Goal: Information Seeking & Learning: Learn about a topic

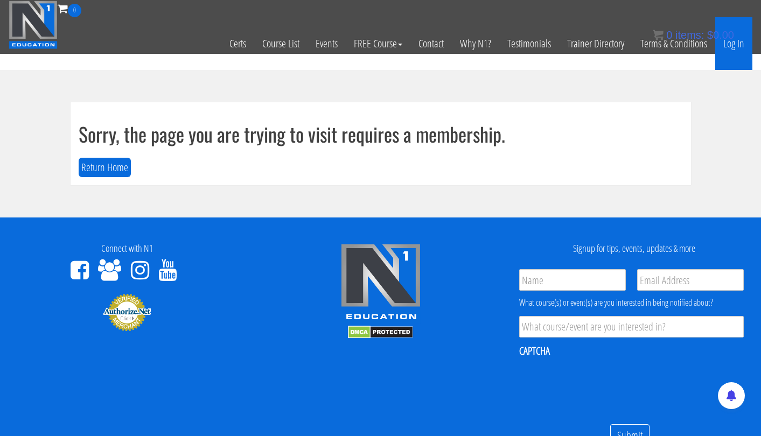
click at [737, 45] on link "Log In" at bounding box center [733, 43] width 37 height 53
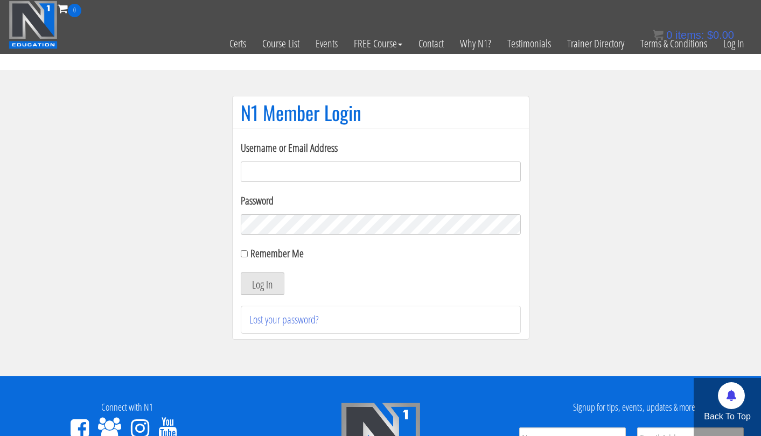
type input "tpweimar@me.com"
click at [262, 284] on button "Log In" at bounding box center [263, 284] width 44 height 23
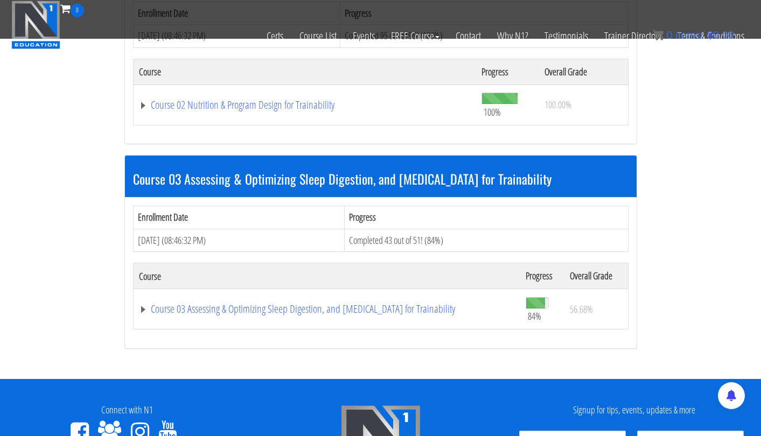
scroll to position [610, 0]
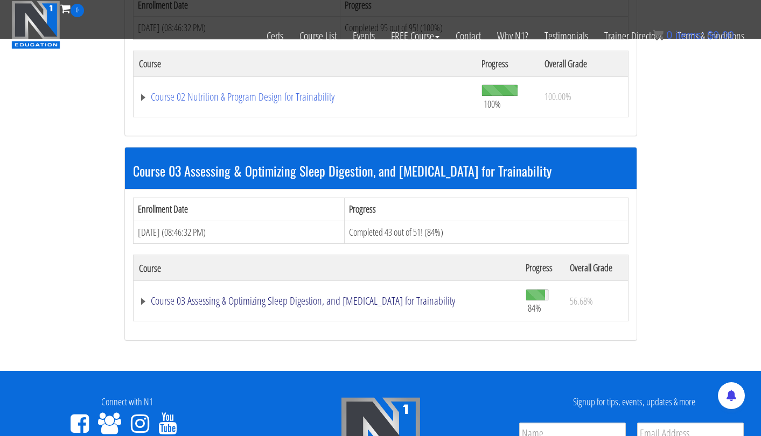
click at [232, 296] on link "Course 03 Assessing & Optimizing Sleep Digestion, and Stress Management for Tra…" at bounding box center [327, 301] width 376 height 11
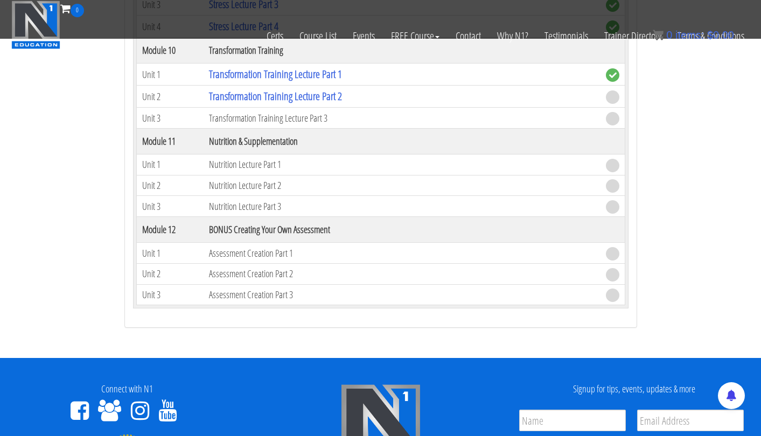
scroll to position [2037, 0]
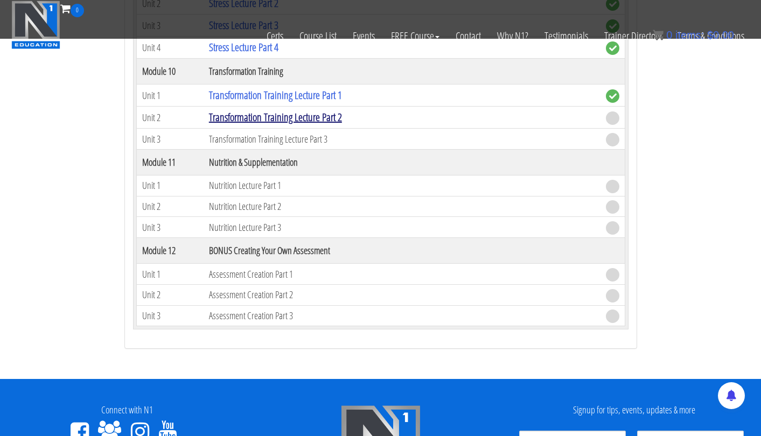
click at [283, 114] on link "Transformation Training Lecture Part 2" at bounding box center [275, 117] width 133 height 15
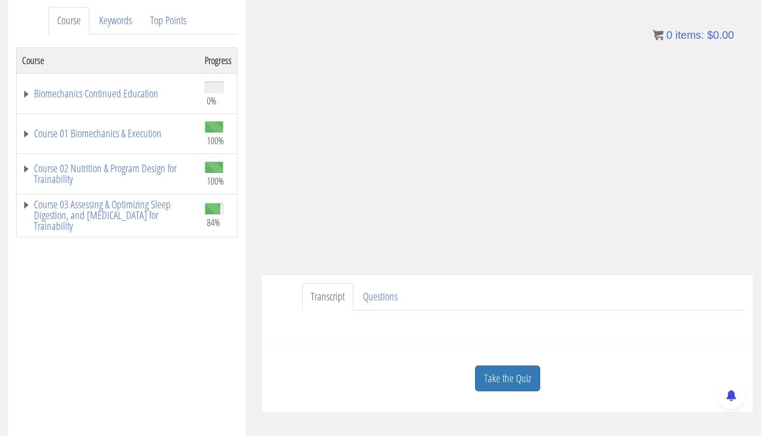
scroll to position [133, 0]
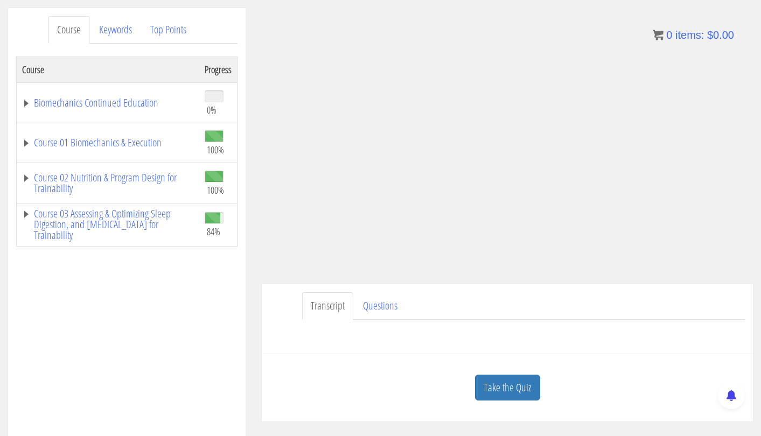
click at [598, 291] on div "Transcript Questions Name First Last Email *" at bounding box center [507, 318] width 491 height 69
click at [148, 211] on link "Course 03 Assessing & Optimizing Sleep Digestion, and Stress Management for Tra…" at bounding box center [108, 224] width 172 height 32
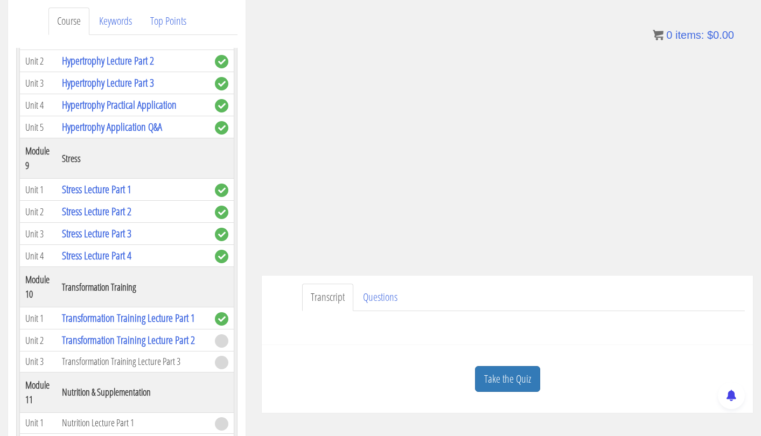
scroll to position [147, 0]
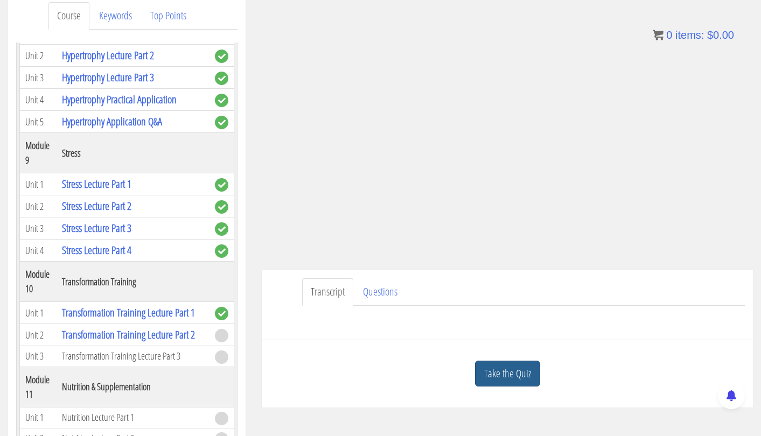
click at [507, 377] on link "Take the Quiz" at bounding box center [507, 374] width 65 height 26
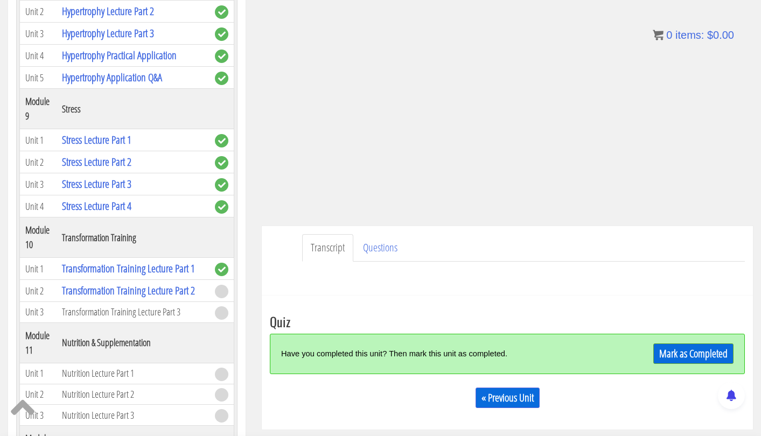
scroll to position [198, 0]
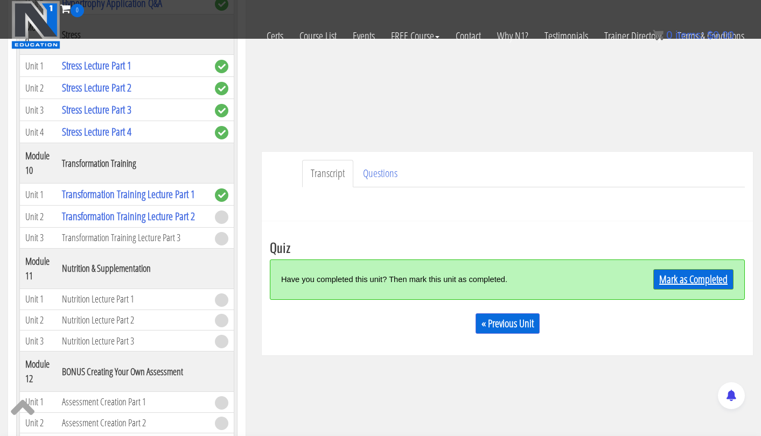
click at [671, 280] on link "Mark as Completed" at bounding box center [693, 279] width 80 height 20
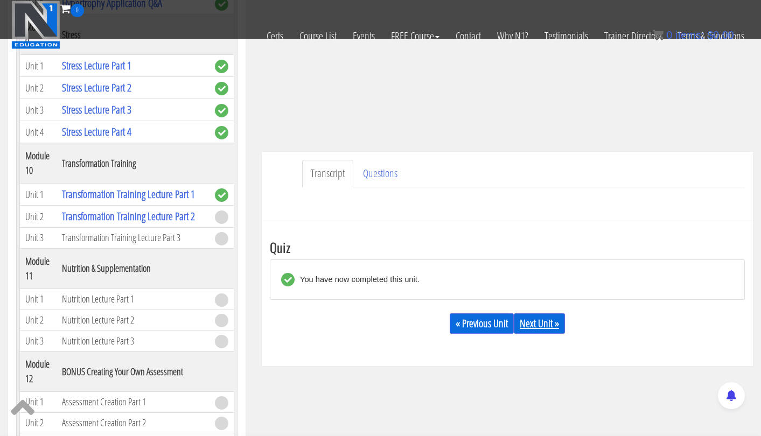
click at [536, 323] on link "Next Unit »" at bounding box center [539, 323] width 51 height 20
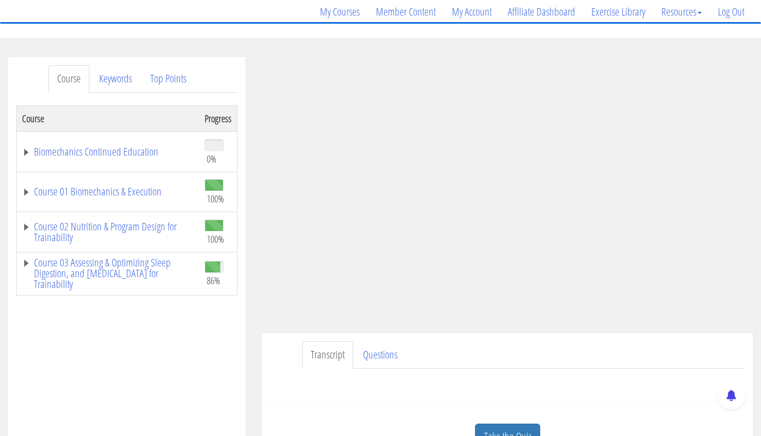
scroll to position [96, 0]
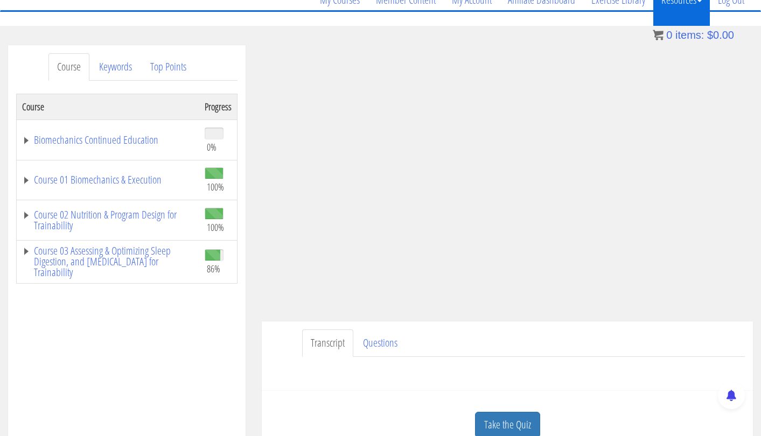
click at [561, 15] on link "Affiliate Dashboard" at bounding box center [541, 0] width 83 height 52
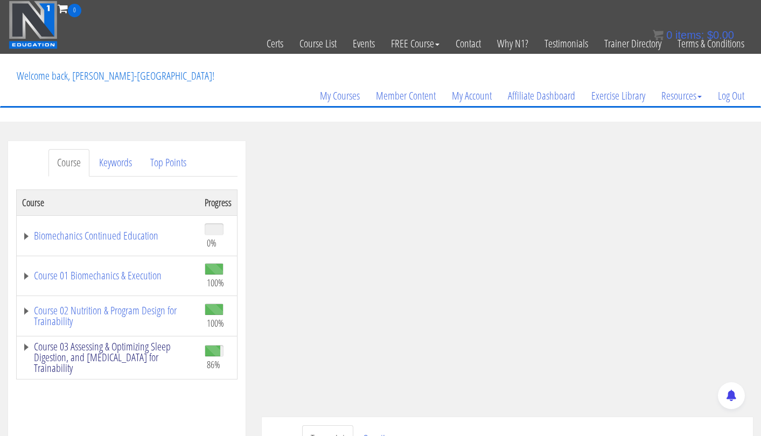
click at [147, 349] on link "Course 03 Assessing & Optimizing Sleep Digestion, and [MEDICAL_DATA] for Traina…" at bounding box center [108, 357] width 172 height 32
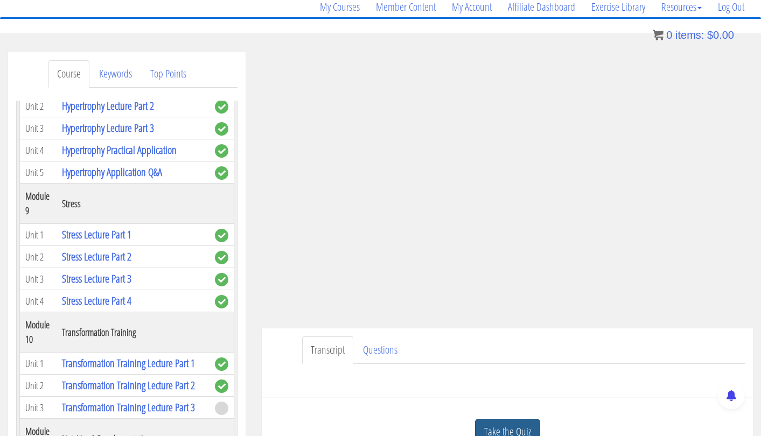
scroll to position [116, 0]
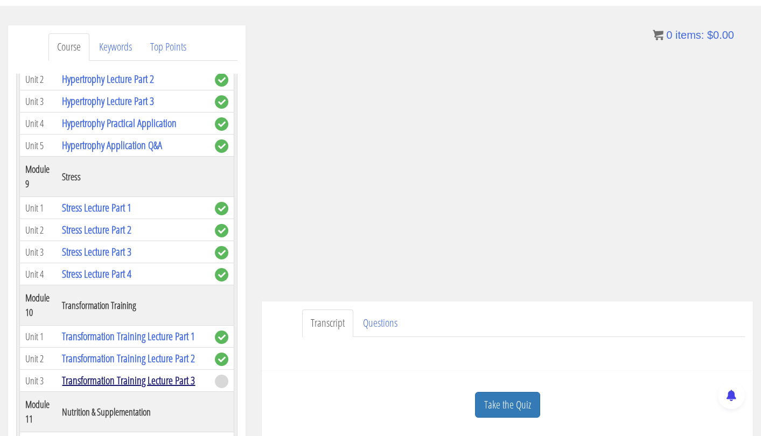
click at [175, 373] on link "Transformation Training Lecture Part 3" at bounding box center [128, 380] width 133 height 15
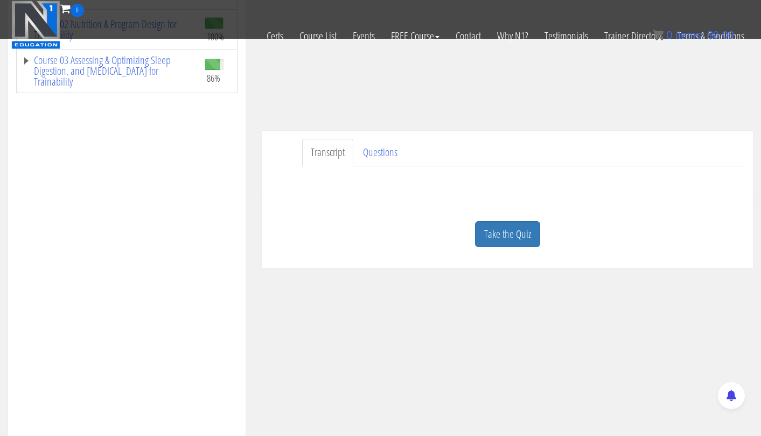
scroll to position [220, 0]
click at [490, 229] on link "Take the Quiz" at bounding box center [507, 233] width 65 height 26
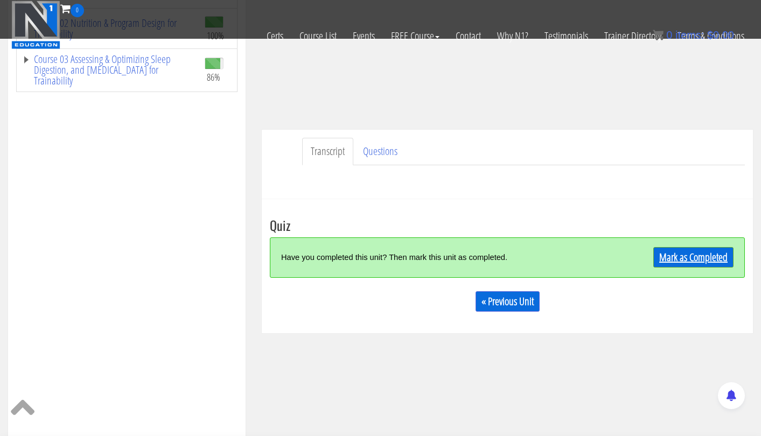
click at [693, 256] on link "Mark as Completed" at bounding box center [693, 257] width 80 height 20
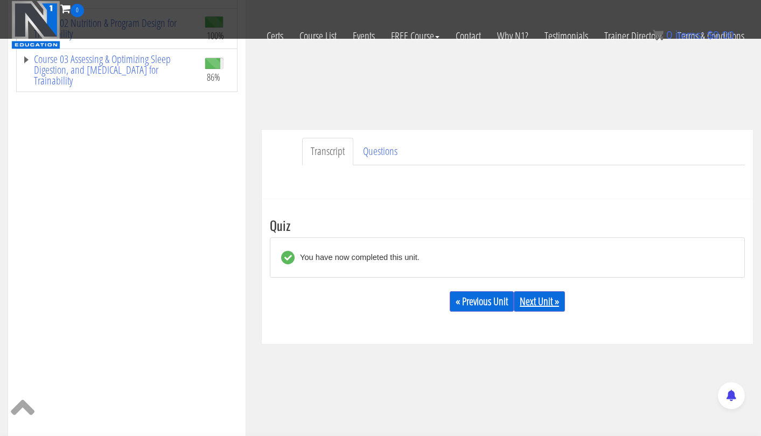
click at [538, 307] on link "Next Unit »" at bounding box center [539, 301] width 51 height 20
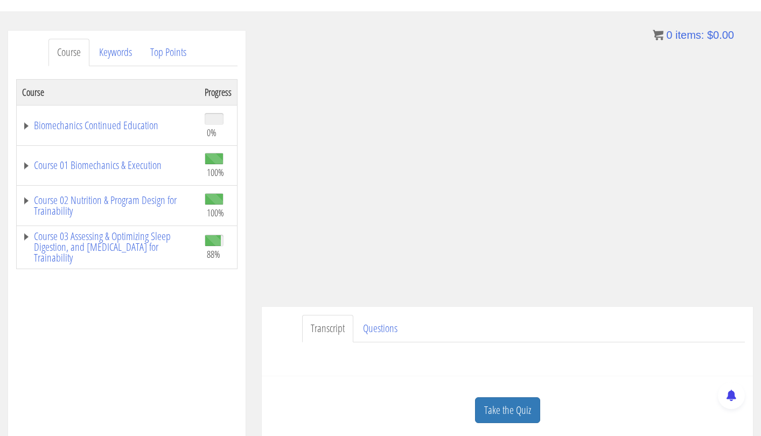
scroll to position [118, 0]
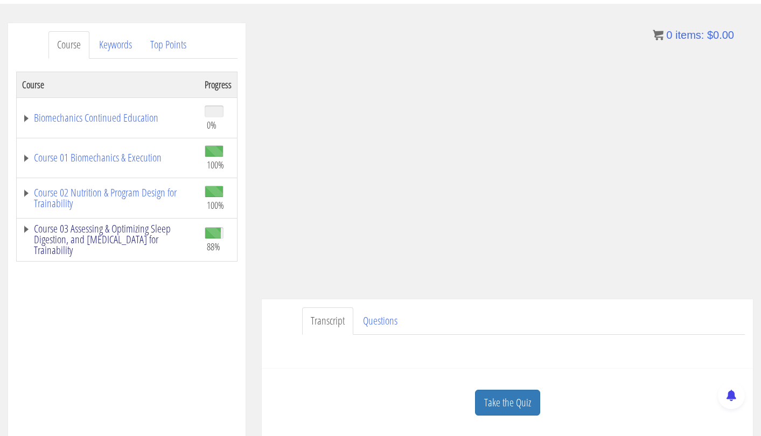
click at [137, 233] on link "Course 03 Assessing & Optimizing Sleep Digestion, and [MEDICAL_DATA] for Traina…" at bounding box center [108, 240] width 172 height 32
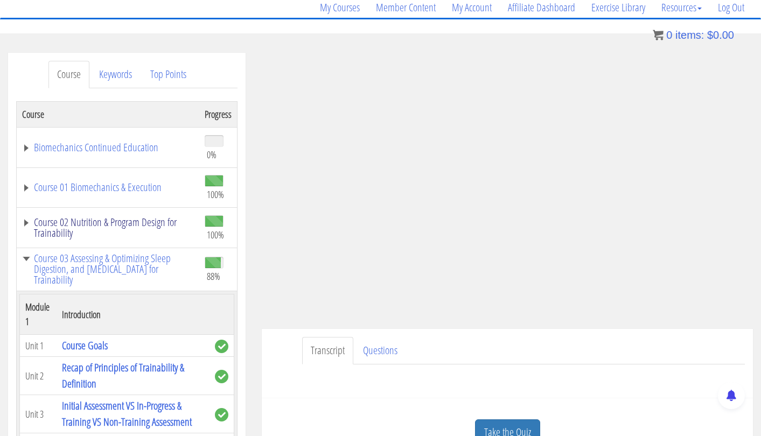
scroll to position [0, 0]
click at [91, 143] on link "Biomechanics Continued Education" at bounding box center [108, 147] width 172 height 11
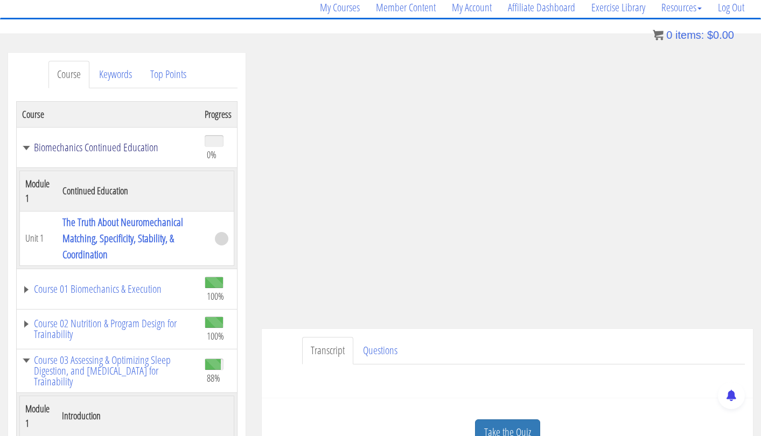
click at [101, 142] on link "Biomechanics Continued Education" at bounding box center [108, 147] width 172 height 11
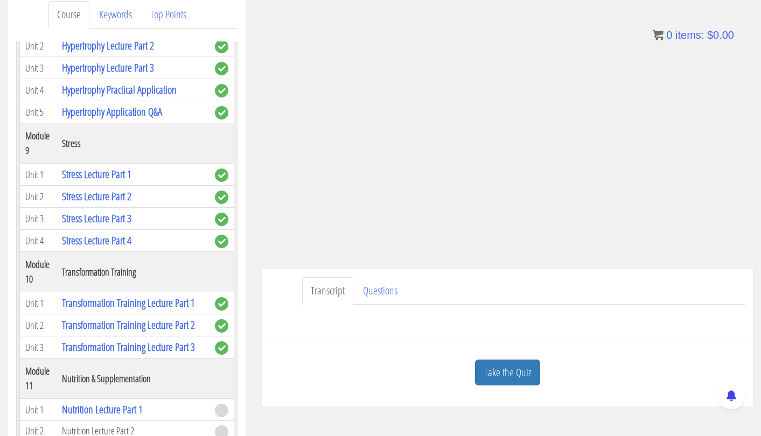
scroll to position [159, 0]
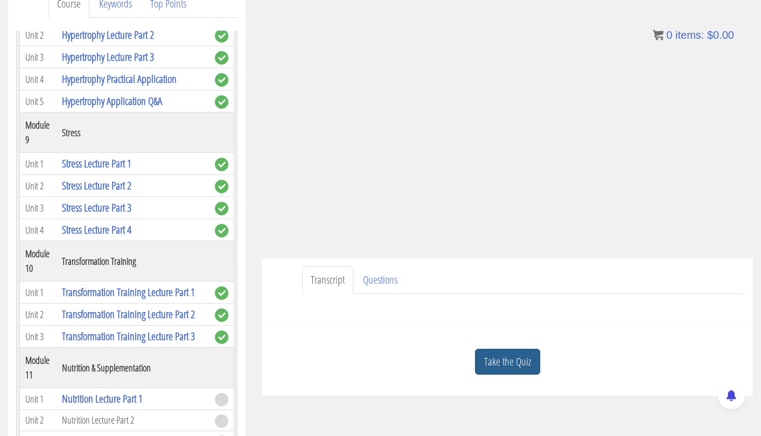
click at [512, 357] on link "Take the Quiz" at bounding box center [507, 362] width 65 height 26
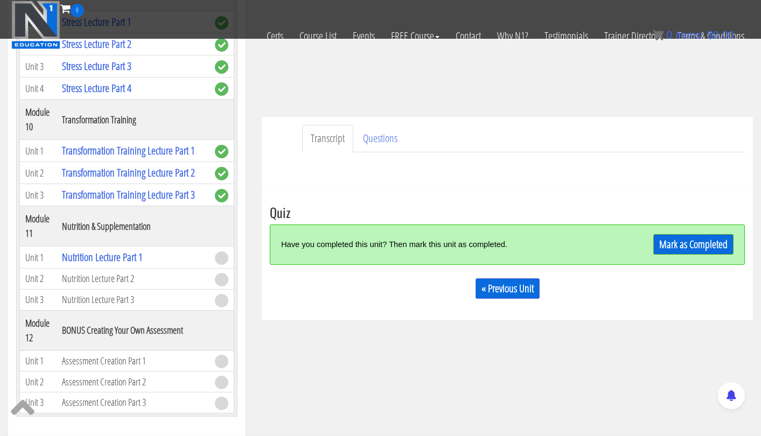
scroll to position [234, 0]
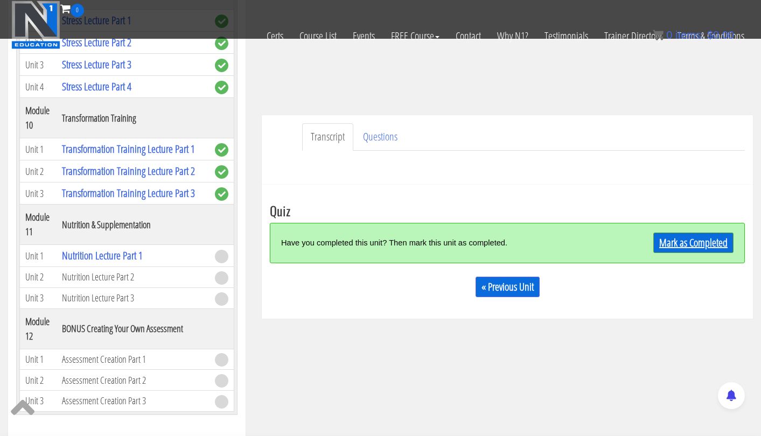
click at [670, 238] on link "Mark as Completed" at bounding box center [693, 243] width 80 height 20
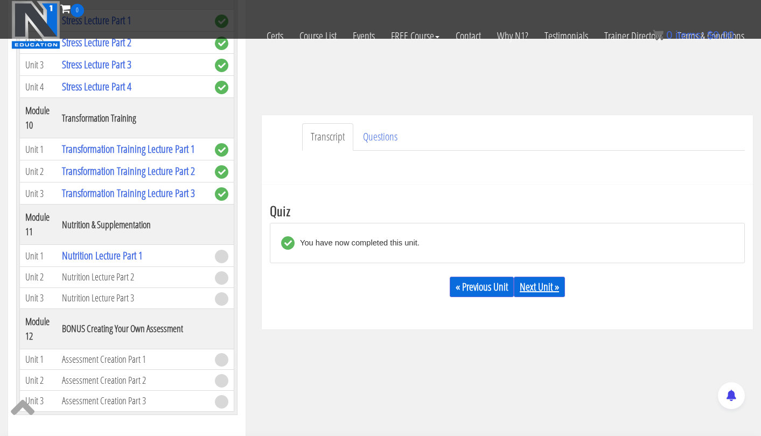
click at [535, 284] on link "Next Unit »" at bounding box center [539, 287] width 51 height 20
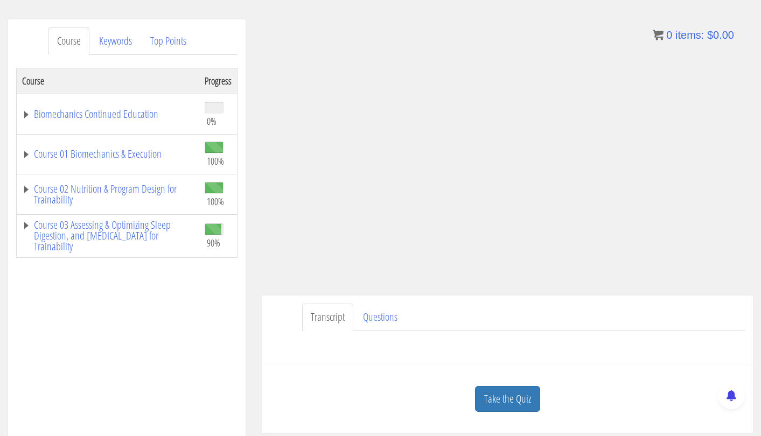
scroll to position [130, 0]
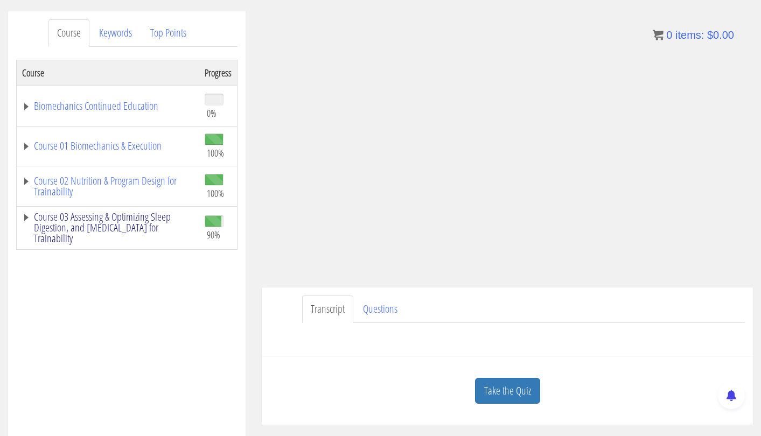
click at [74, 218] on link "Course 03 Assessing & Optimizing Sleep Digestion, and Stress Management for Tra…" at bounding box center [108, 228] width 172 height 32
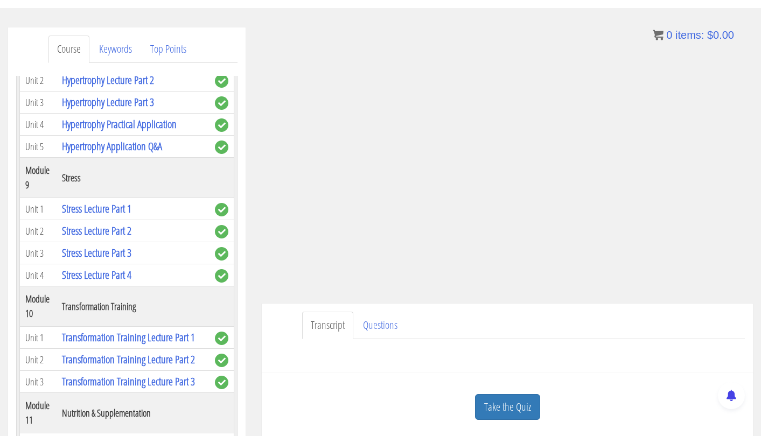
scroll to position [104, 0]
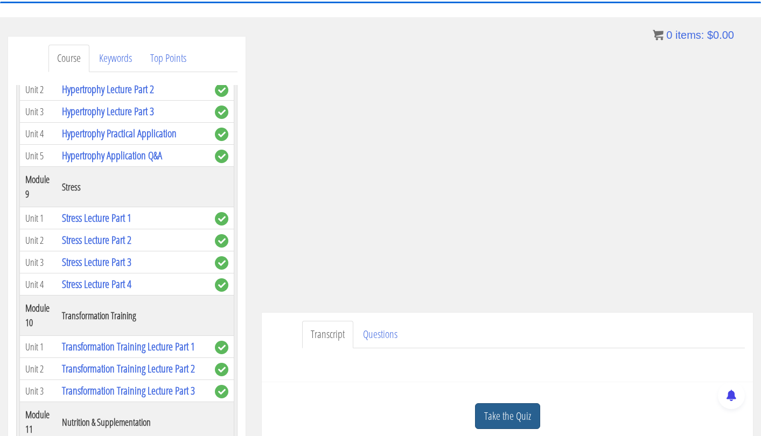
click at [513, 414] on link "Take the Quiz" at bounding box center [507, 416] width 65 height 26
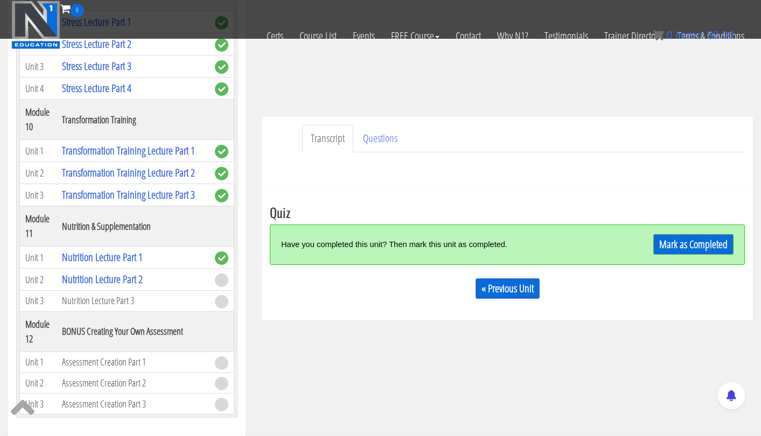
scroll to position [246, 0]
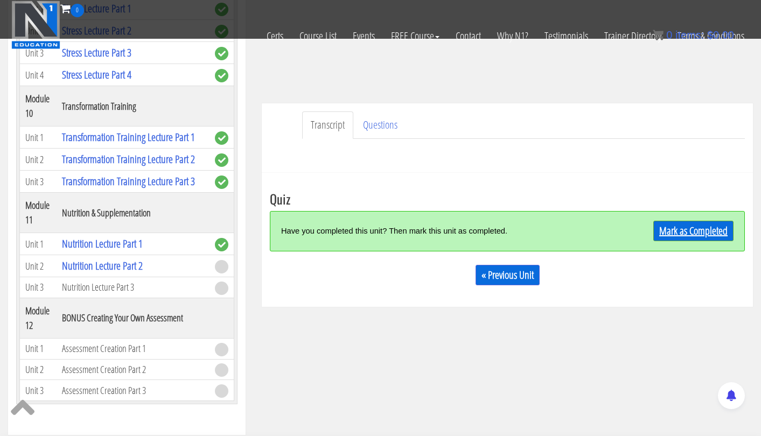
click at [674, 234] on link "Mark as Completed" at bounding box center [693, 231] width 80 height 20
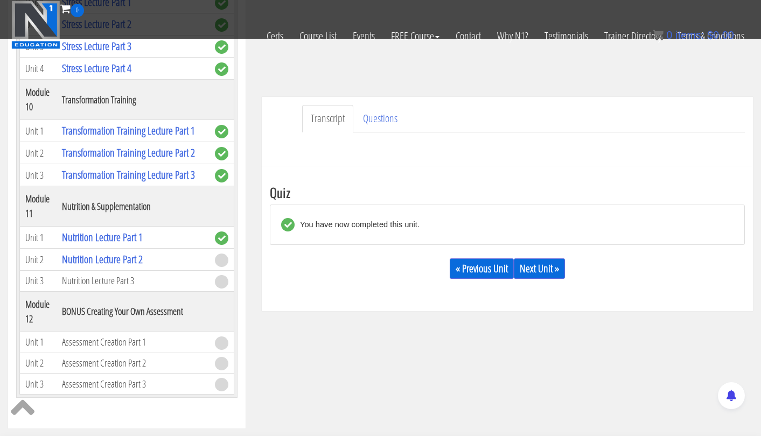
scroll to position [253, 0]
click at [544, 267] on link "Next Unit »" at bounding box center [539, 269] width 51 height 20
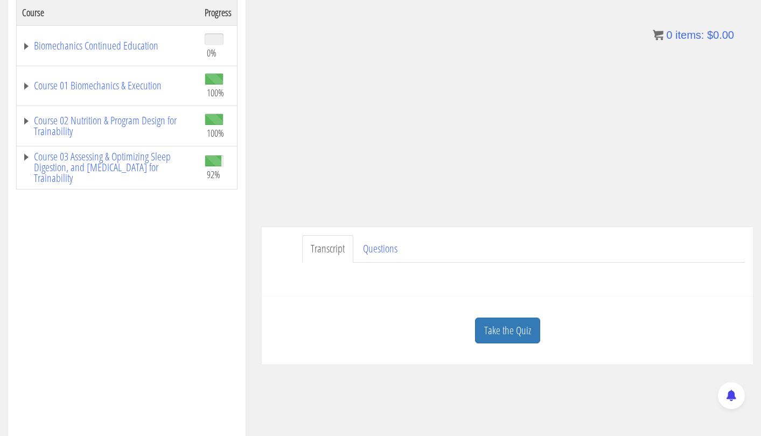
scroll to position [191, 0]
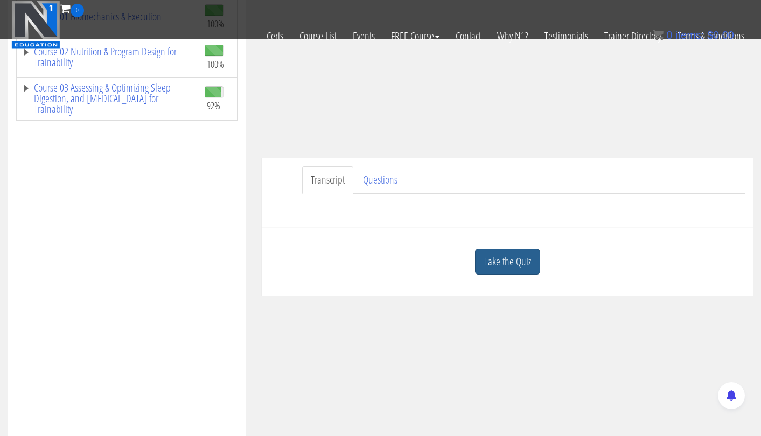
click at [510, 261] on link "Take the Quiz" at bounding box center [507, 262] width 65 height 26
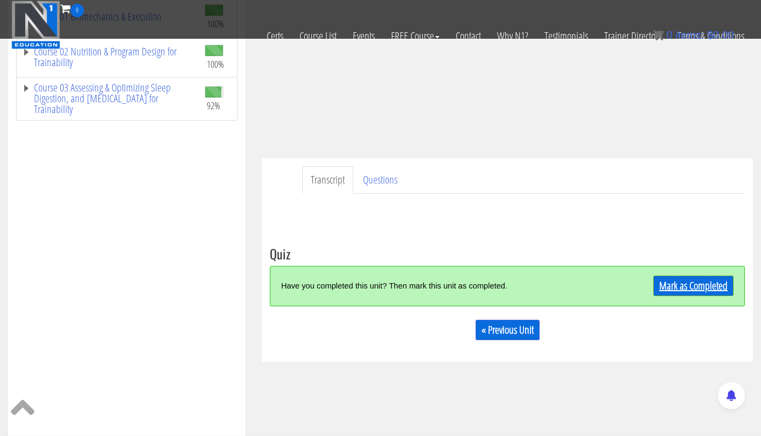
click at [671, 286] on link "Mark as Completed" at bounding box center [693, 286] width 80 height 20
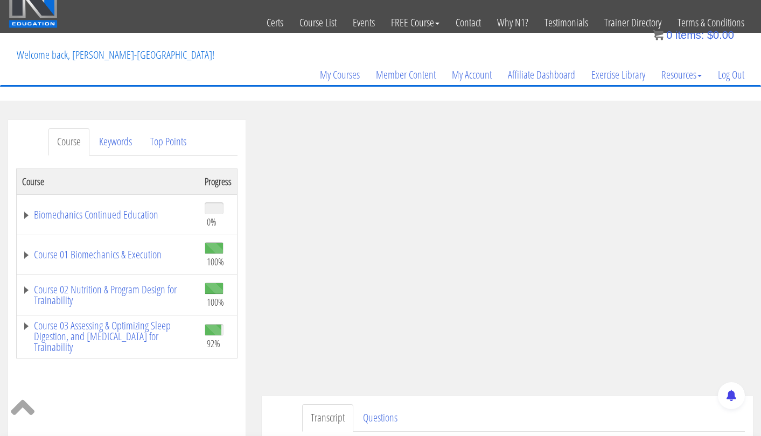
scroll to position [14, 0]
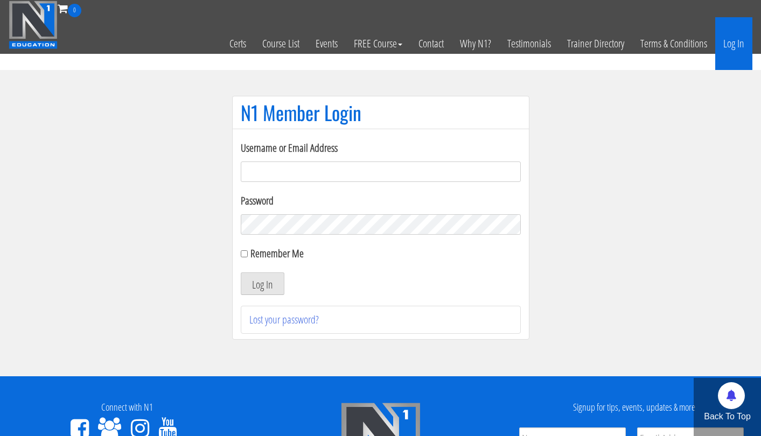
type input "[EMAIL_ADDRESS][DOMAIN_NAME]"
click at [262, 284] on button "Log In" at bounding box center [263, 284] width 44 height 23
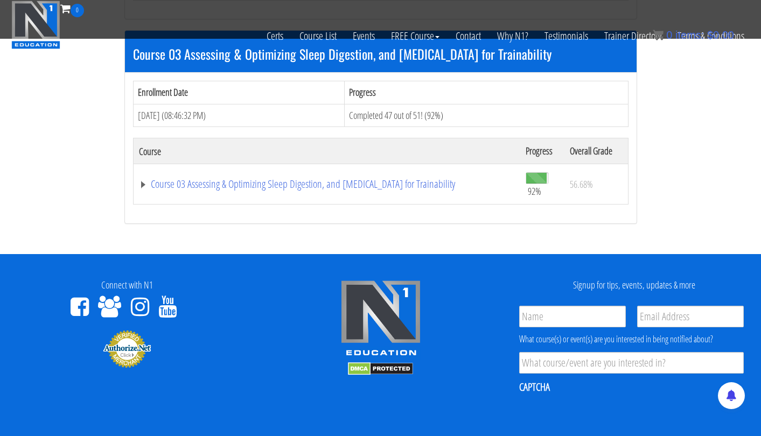
scroll to position [752, 0]
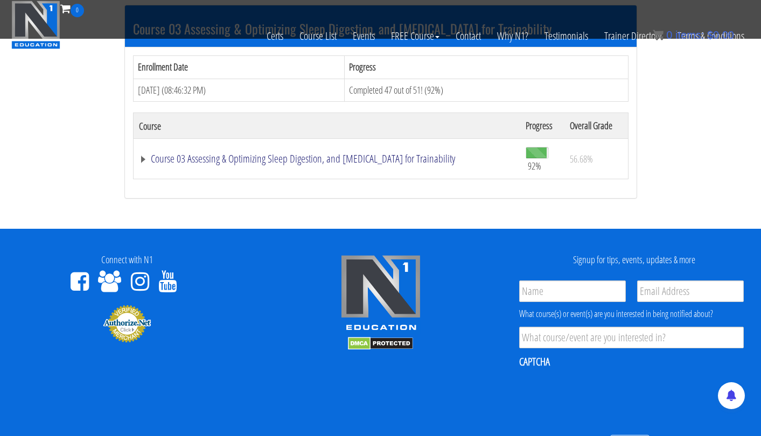
click at [329, 158] on link "Course 03 Assessing & Optimizing Sleep Digestion, and Stress Management for Tra…" at bounding box center [327, 159] width 376 height 11
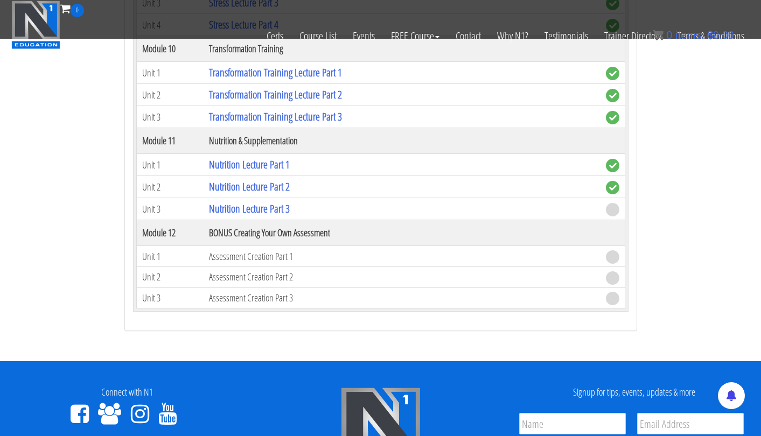
scroll to position [2058, 0]
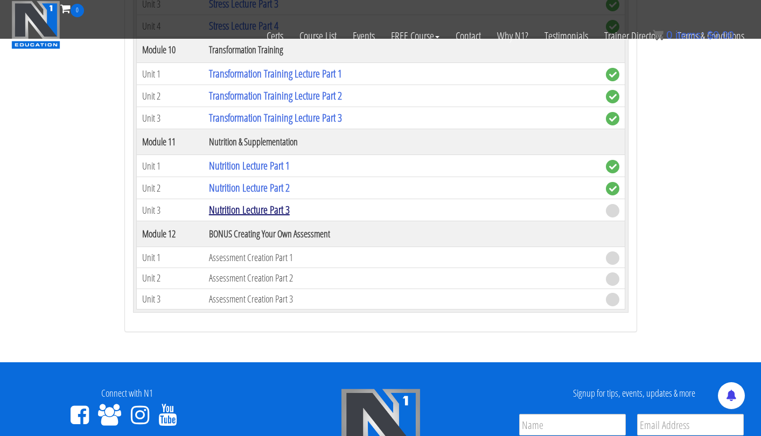
click at [273, 204] on link "Nutrition Lecture Part 3" at bounding box center [249, 210] width 81 height 15
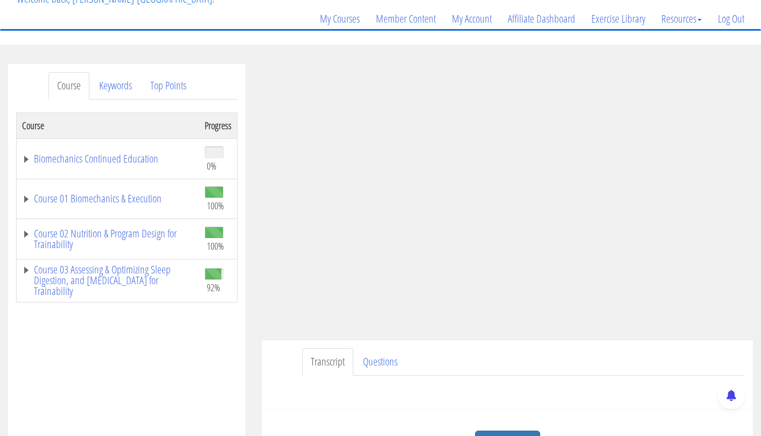
scroll to position [114, 0]
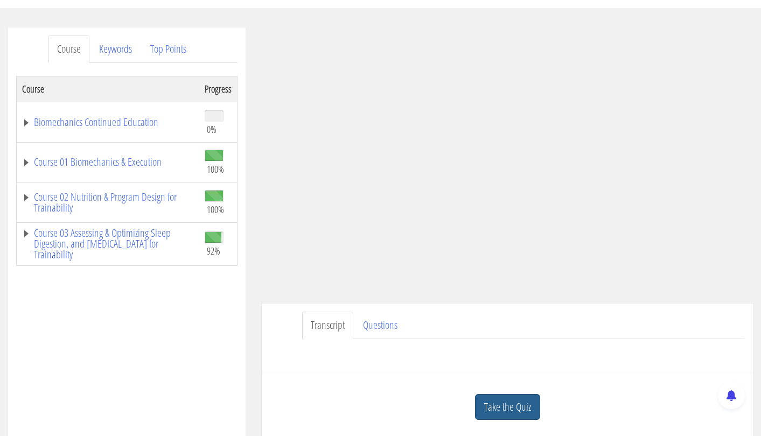
click at [511, 401] on link "Take the Quiz" at bounding box center [507, 407] width 65 height 26
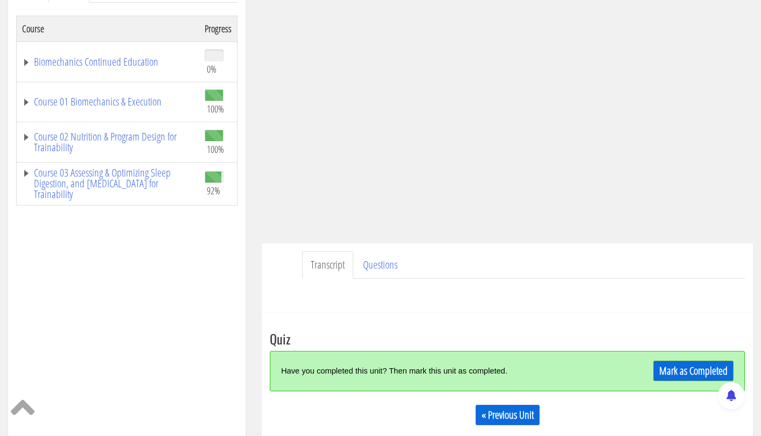
scroll to position [187, 0]
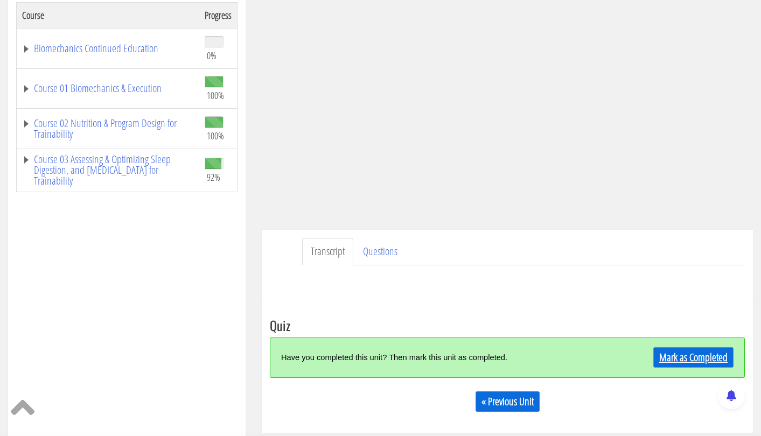
click at [694, 354] on link "Mark as Completed" at bounding box center [693, 357] width 80 height 20
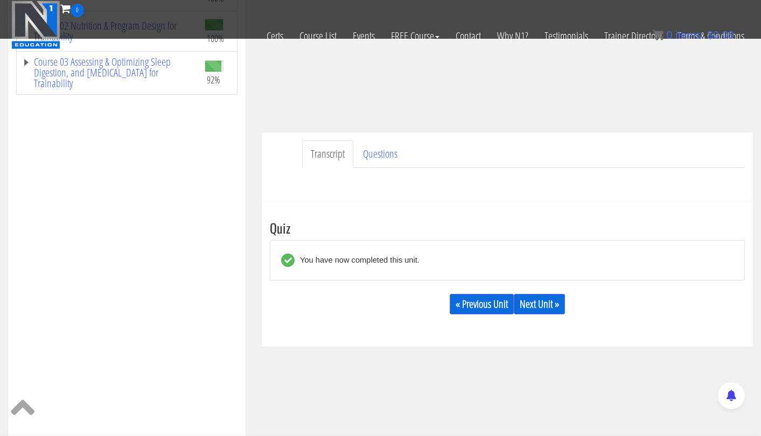
scroll to position [223, 0]
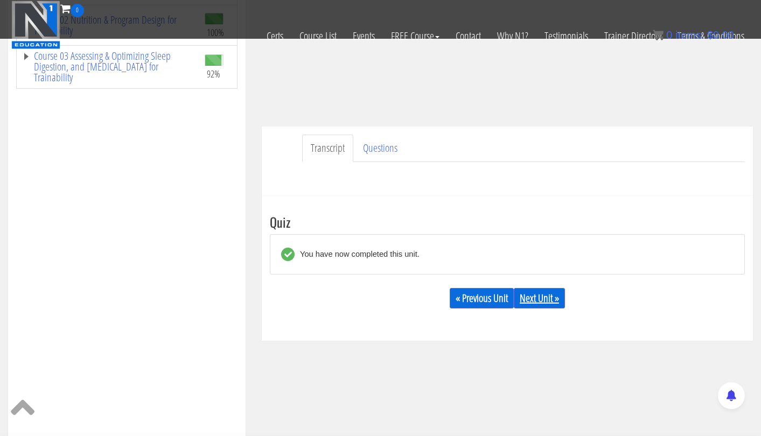
click at [554, 299] on link "Next Unit »" at bounding box center [539, 298] width 51 height 20
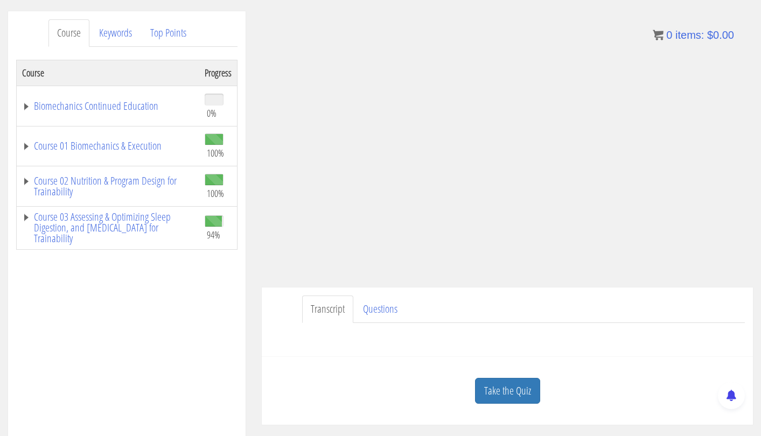
scroll to position [96, 0]
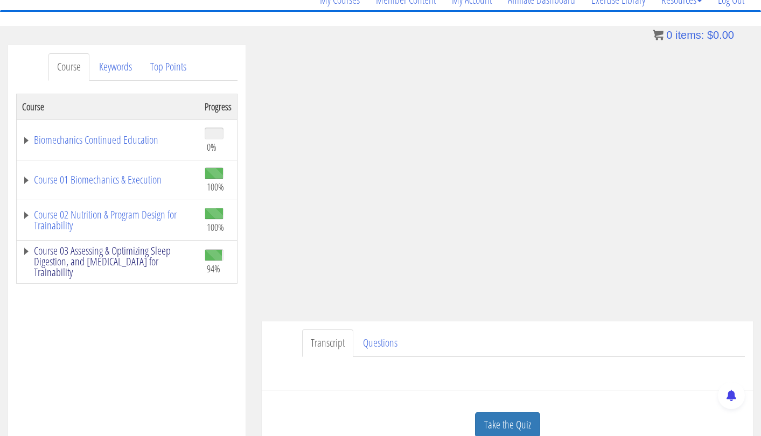
click at [125, 263] on link "Course 03 Assessing & Optimizing Sleep Digestion, and [MEDICAL_DATA] for Traina…" at bounding box center [108, 262] width 172 height 32
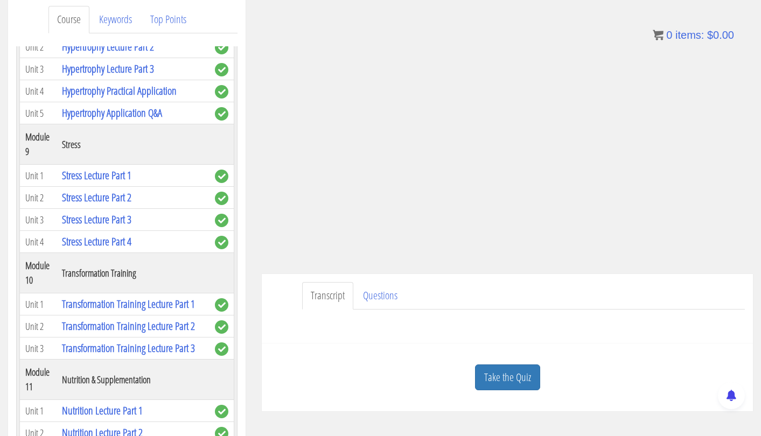
scroll to position [143, 0]
click at [526, 374] on link "Take the Quiz" at bounding box center [507, 378] width 65 height 26
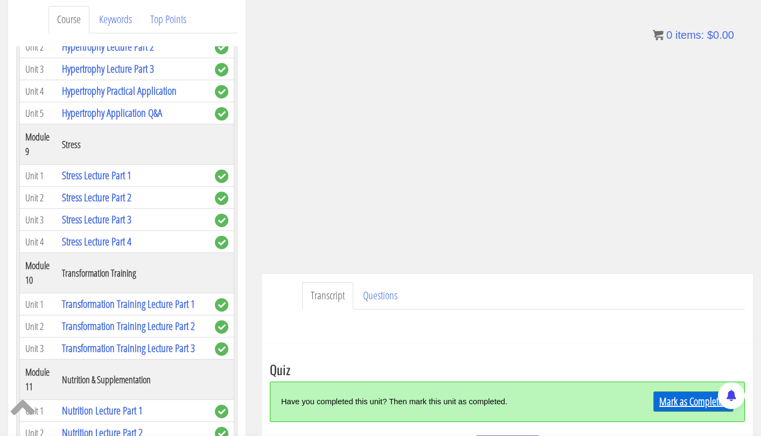
click at [665, 399] on link "Mark as Completed" at bounding box center [693, 402] width 80 height 20
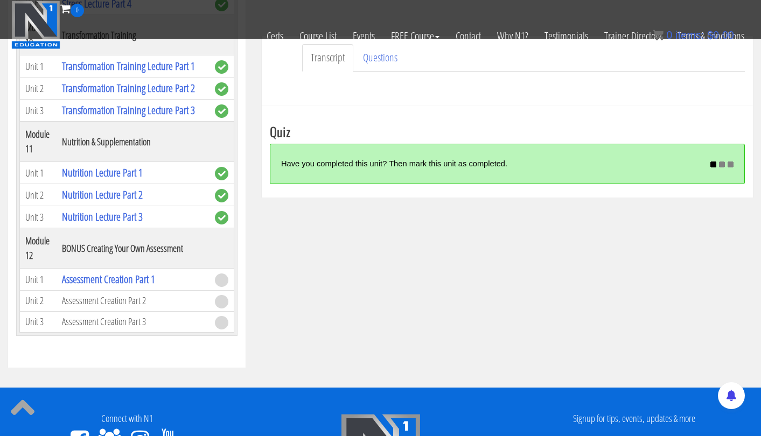
scroll to position [314, 0]
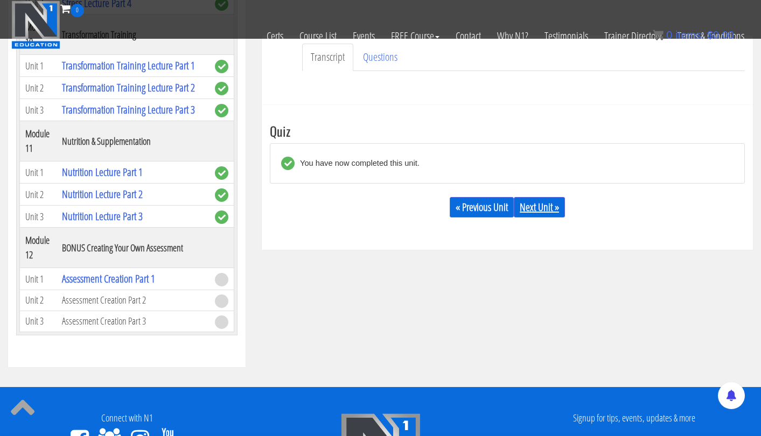
click at [546, 196] on div "« Previous Unit Next Unit »" at bounding box center [507, 207] width 475 height 37
click at [543, 205] on link "Next Unit »" at bounding box center [539, 207] width 51 height 20
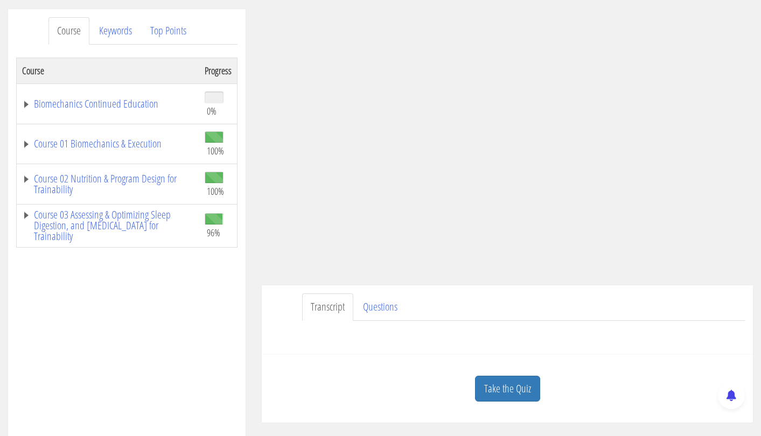
scroll to position [135, 0]
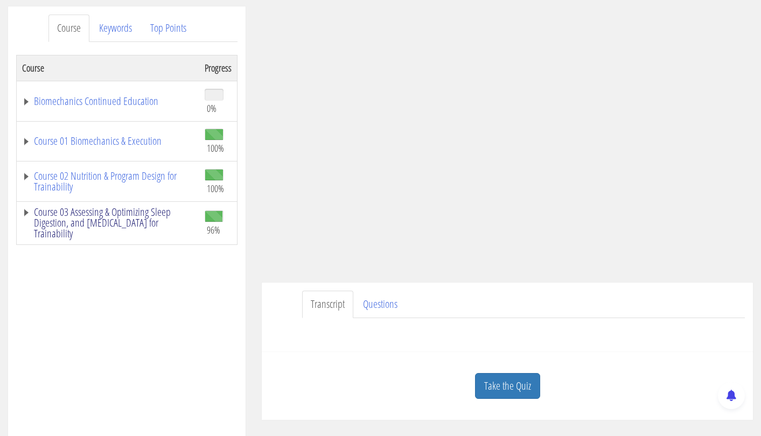
click at [144, 214] on link "Course 03 Assessing & Optimizing Sleep Digestion, and [MEDICAL_DATA] for Traina…" at bounding box center [108, 223] width 172 height 32
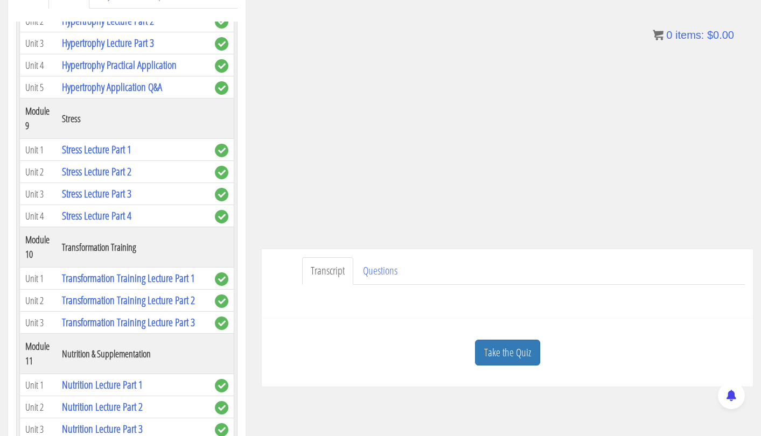
scroll to position [169, 0]
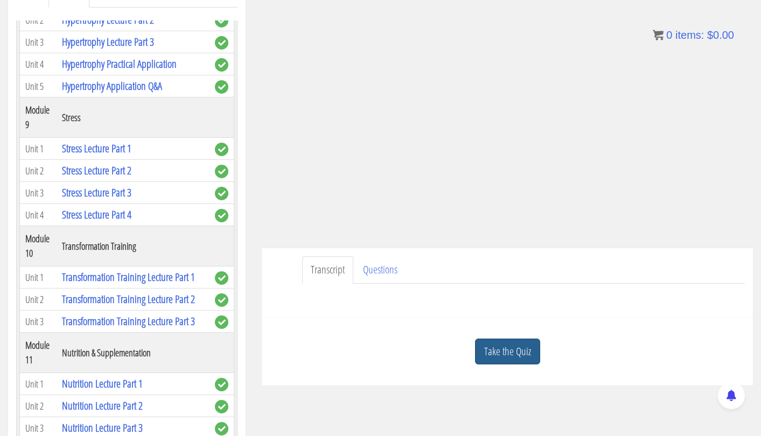
click at [502, 347] on link "Take the Quiz" at bounding box center [507, 352] width 65 height 26
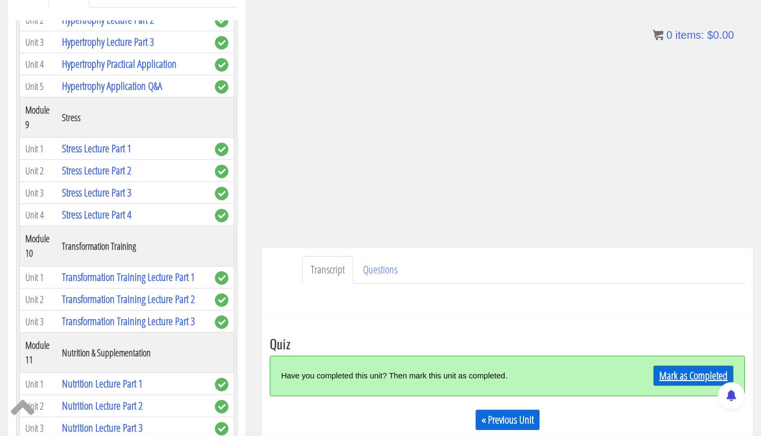
click at [666, 372] on link "Mark as Completed" at bounding box center [693, 376] width 80 height 20
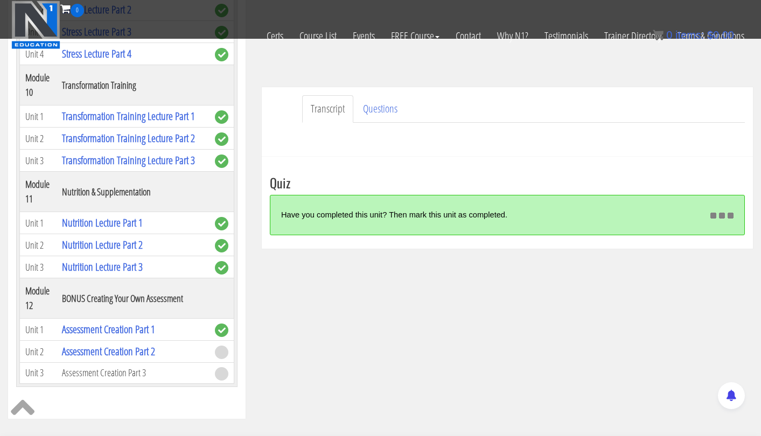
scroll to position [260, 0]
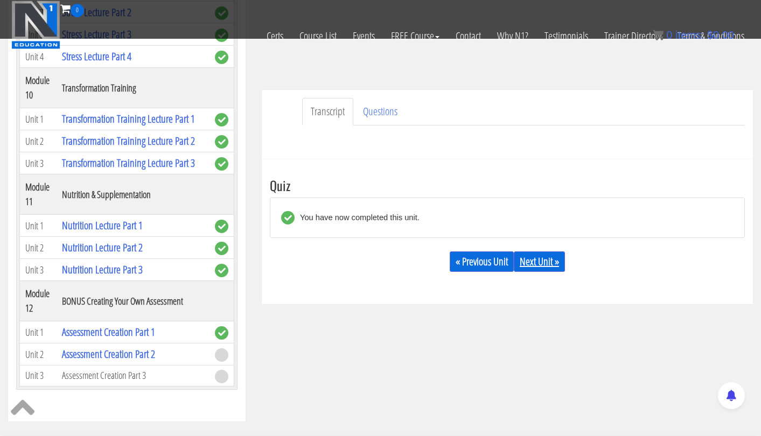
click at [547, 256] on link "Next Unit »" at bounding box center [539, 262] width 51 height 20
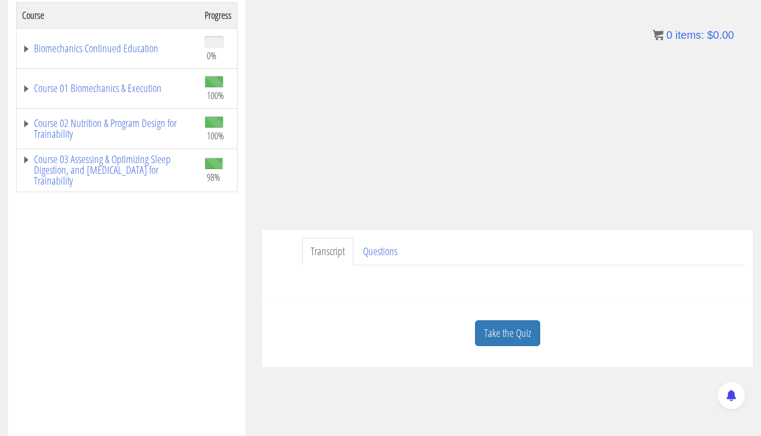
scroll to position [242, 0]
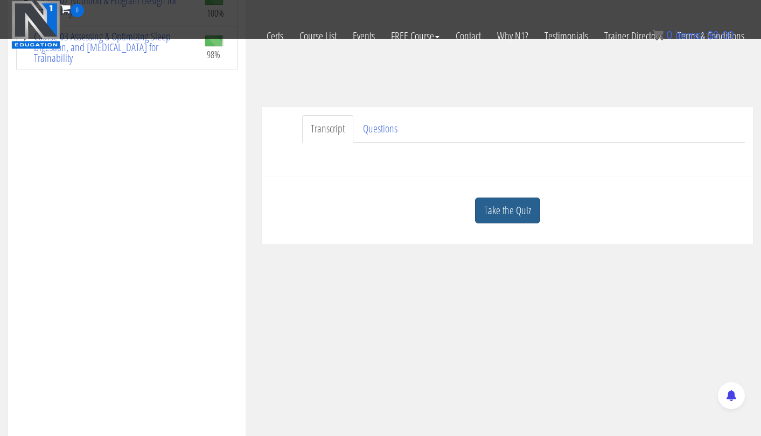
click at [510, 209] on link "Take the Quiz" at bounding box center [507, 211] width 65 height 26
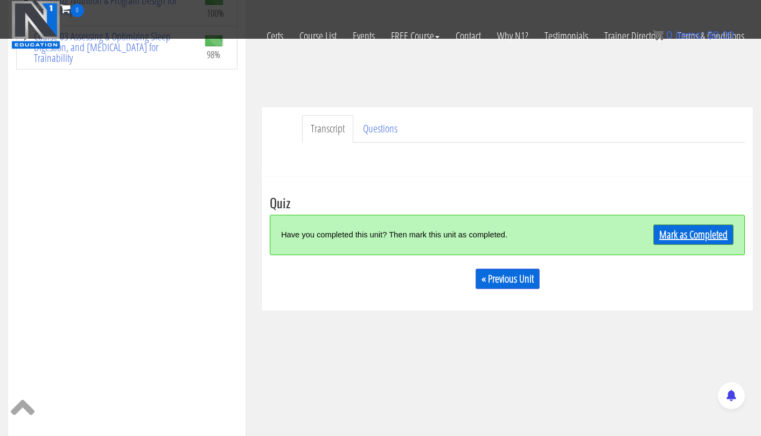
click at [682, 236] on link "Mark as Completed" at bounding box center [693, 235] width 80 height 20
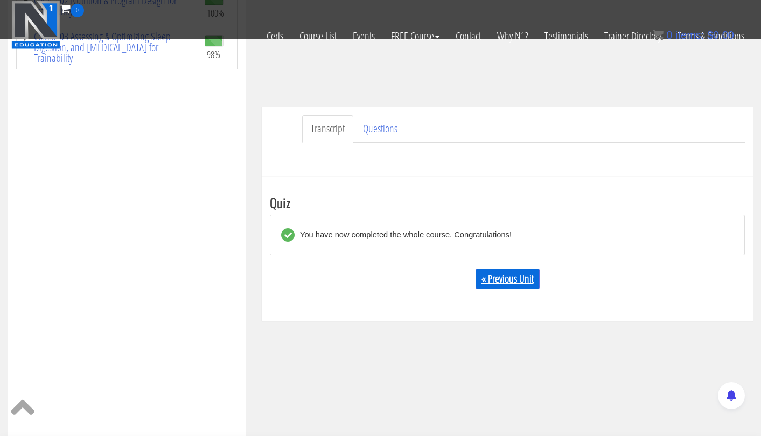
click at [530, 281] on link "« Previous Unit" at bounding box center [508, 279] width 64 height 20
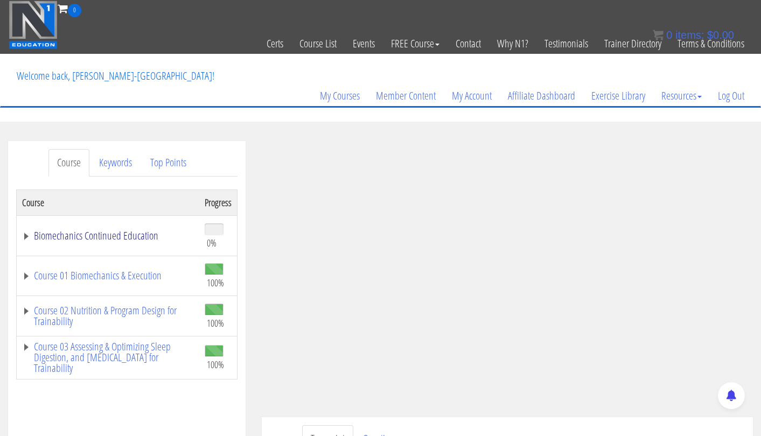
click at [73, 237] on link "Biomechanics Continued Education" at bounding box center [108, 236] width 172 height 11
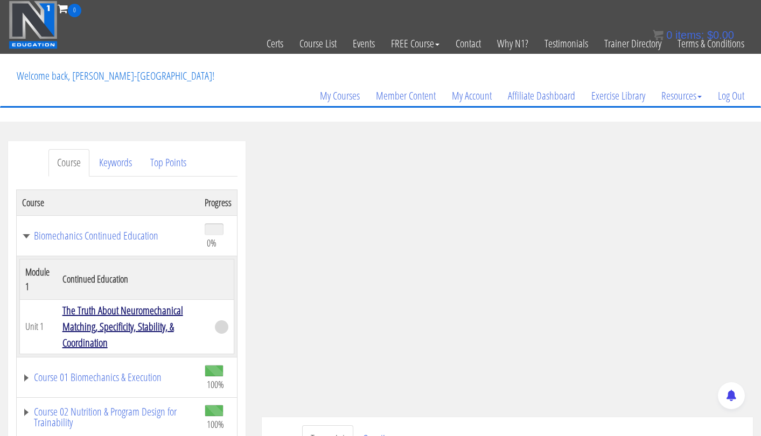
click at [104, 324] on link "The Truth About Neuromechanical Matching, Specificity, Stability, & Coordination" at bounding box center [122, 326] width 121 height 47
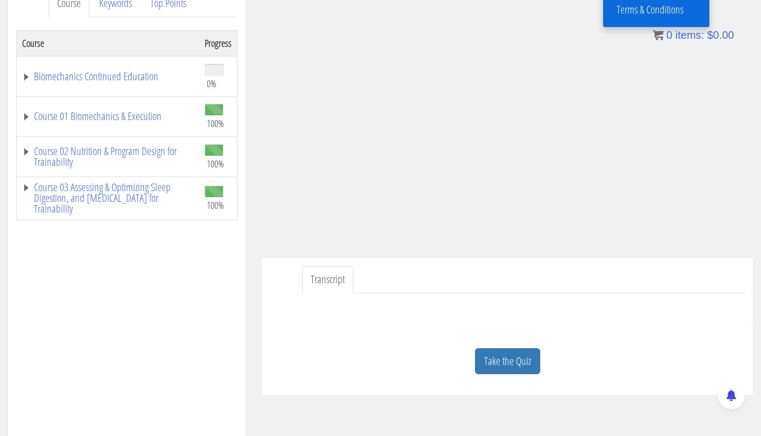
scroll to position [221, 0]
